Goal: Go to known website: Access a specific website the user already knows

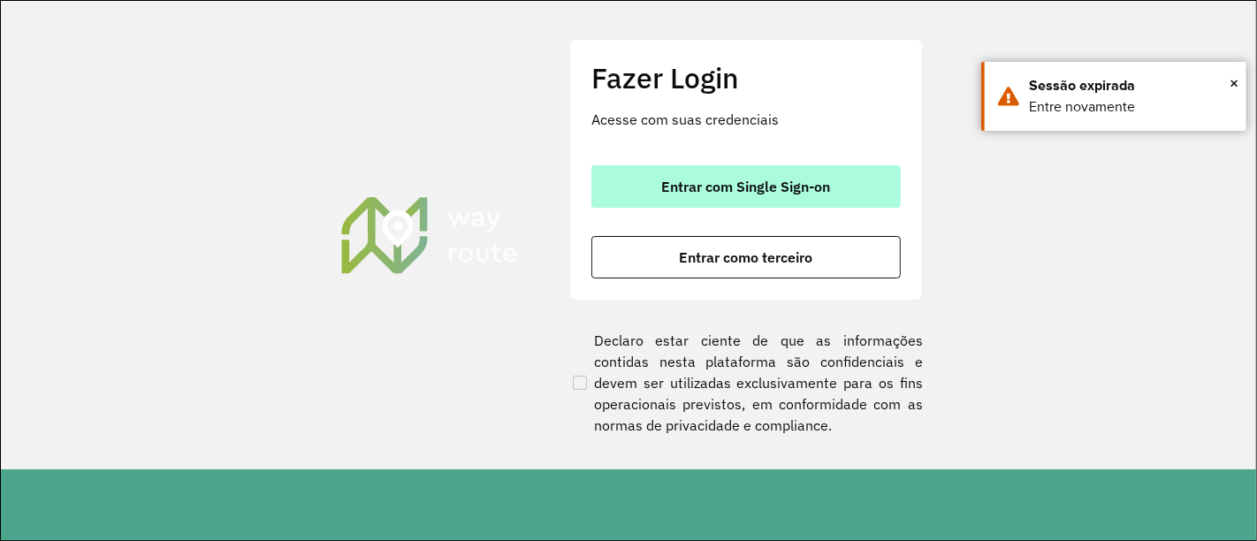
click at [667, 192] on span "Entrar com Single Sign-on" at bounding box center [746, 186] width 169 height 14
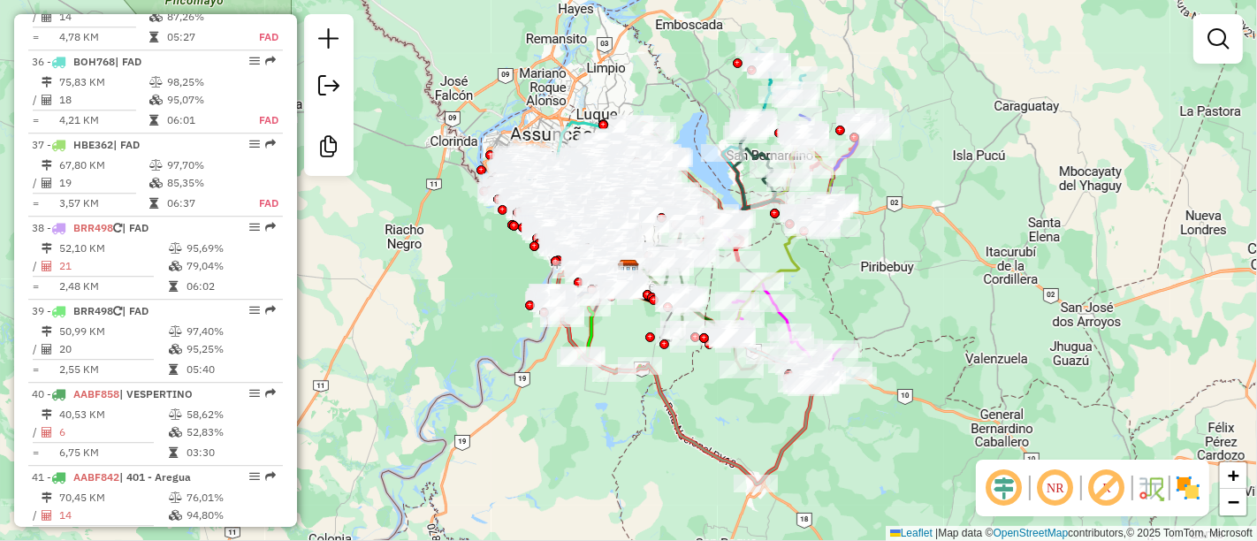
scroll to position [4179, 0]
